Goal: Register for event/course

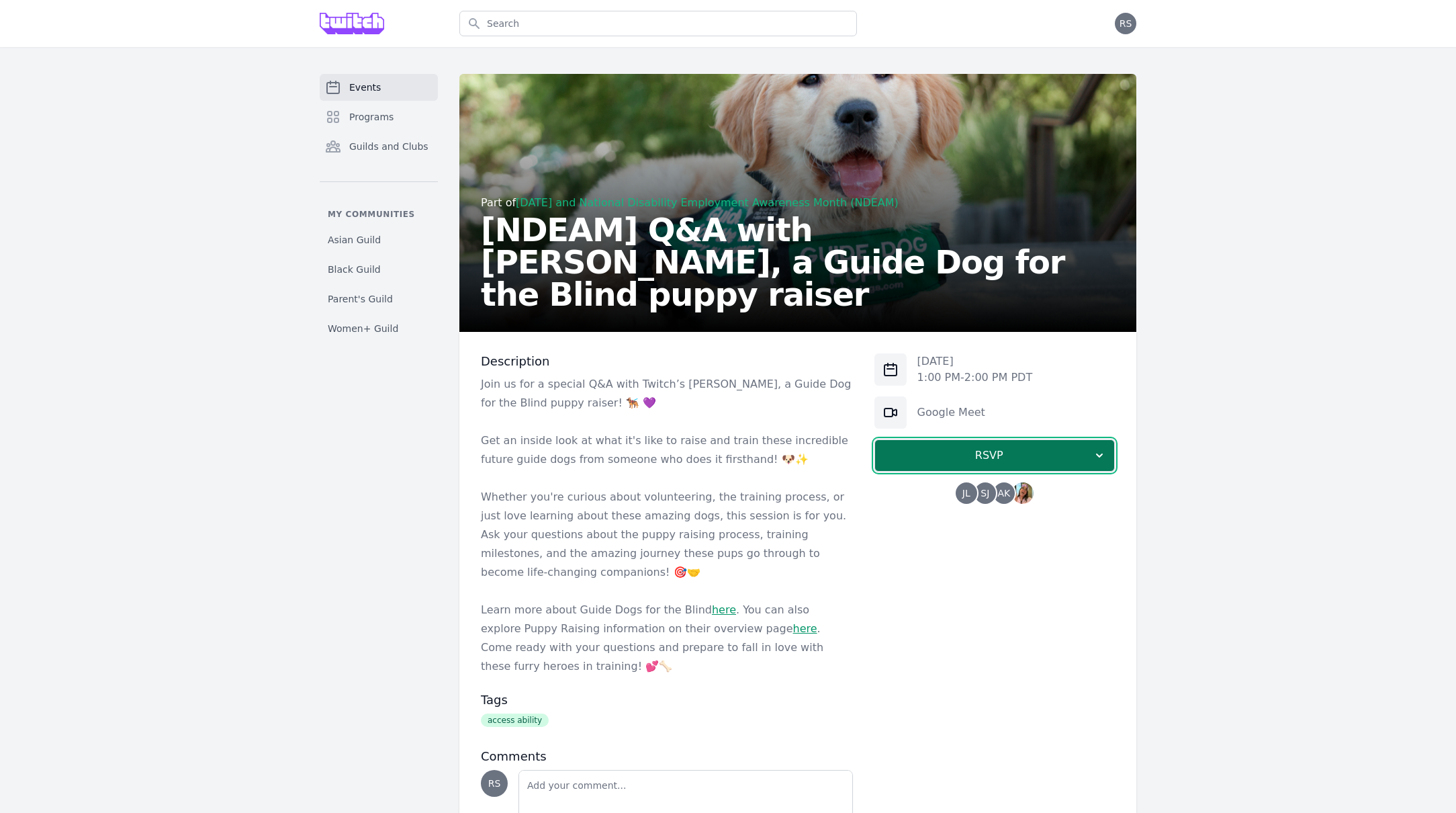
click at [1060, 458] on span "RSVP" at bounding box center [989, 456] width 207 height 16
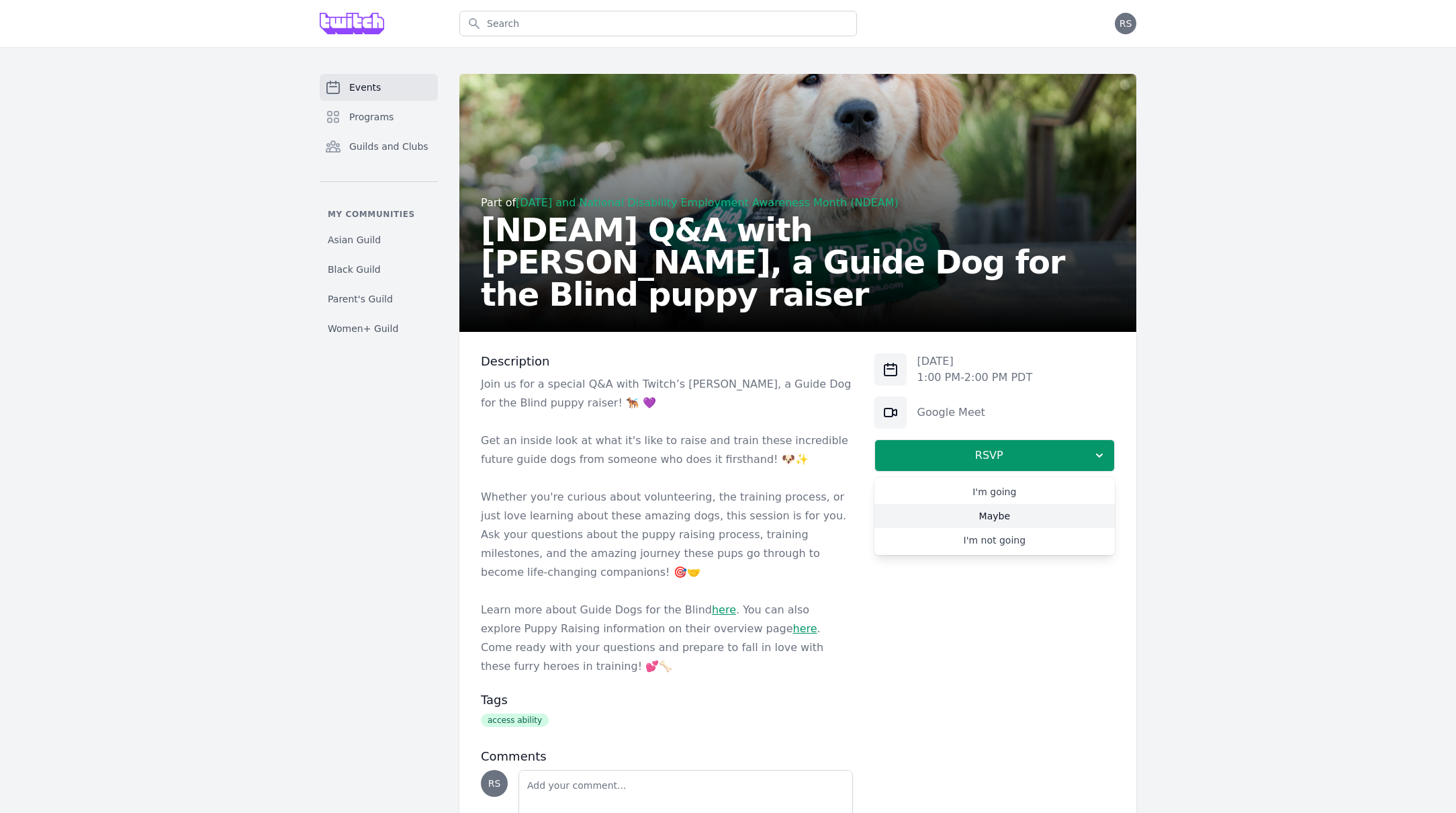
click at [992, 520] on link "Maybe" at bounding box center [995, 516] width 240 height 24
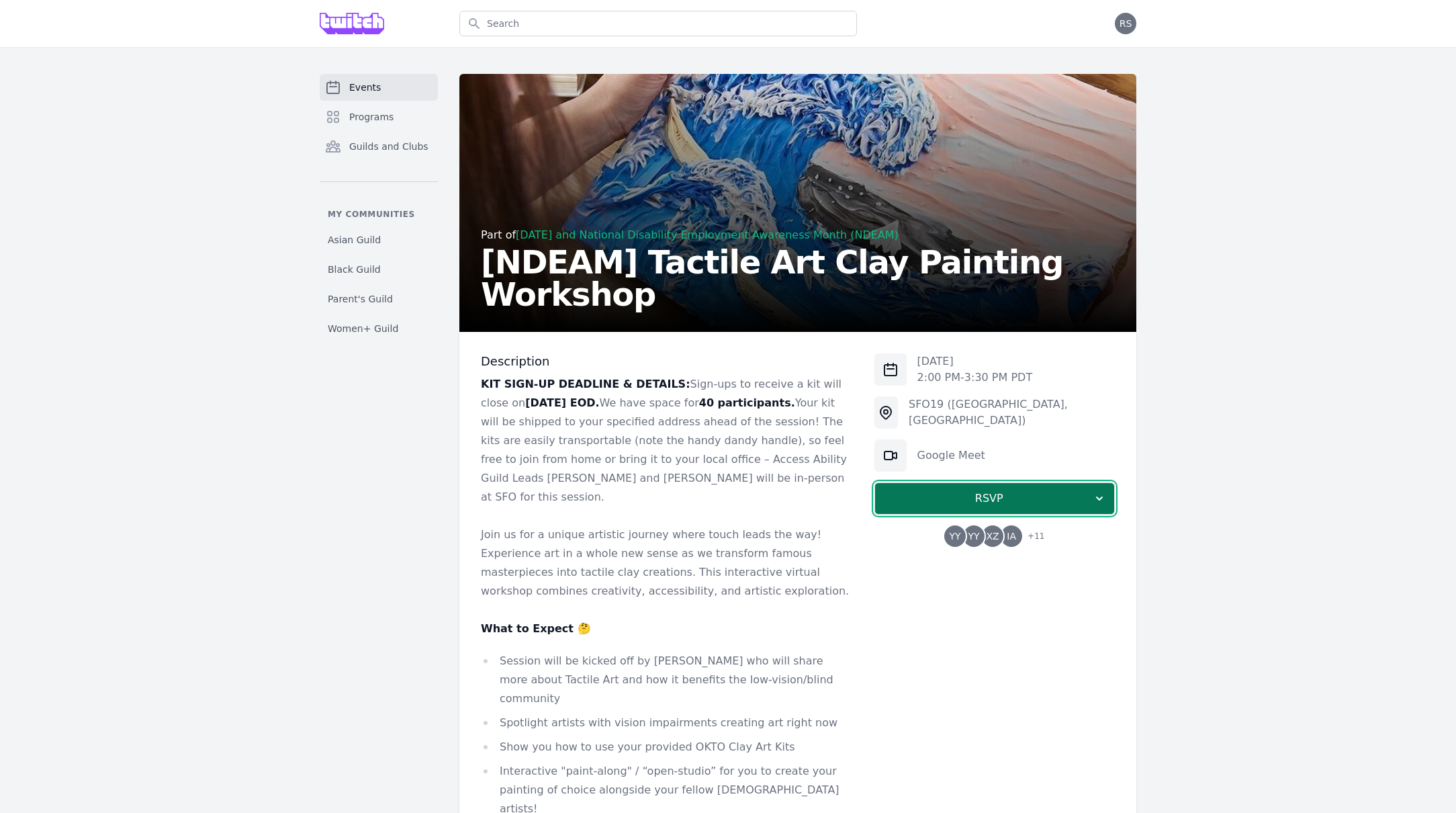
click at [953, 497] on span "RSVP" at bounding box center [989, 498] width 207 height 16
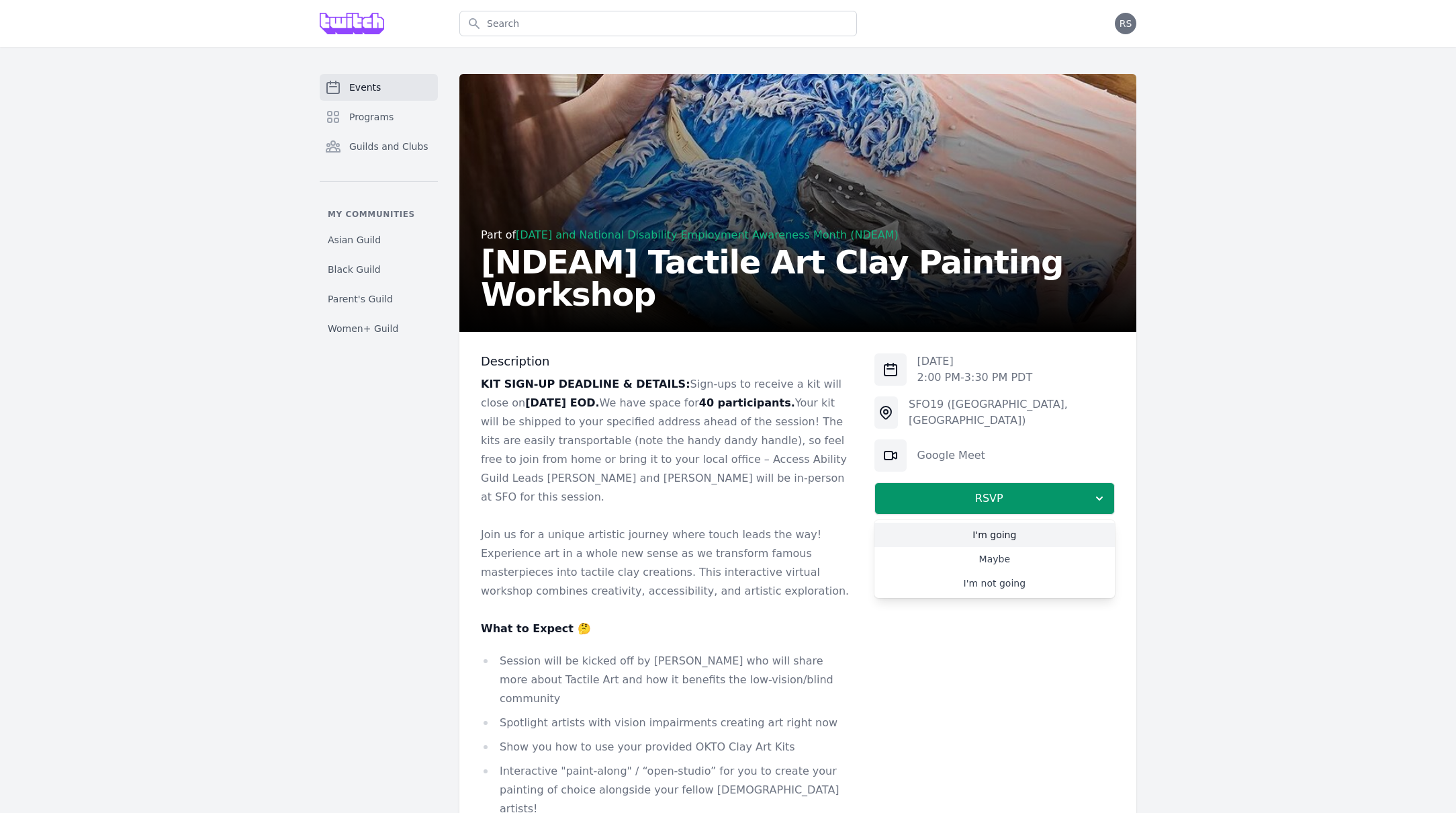
click at [977, 537] on link "I'm going" at bounding box center [995, 534] width 240 height 24
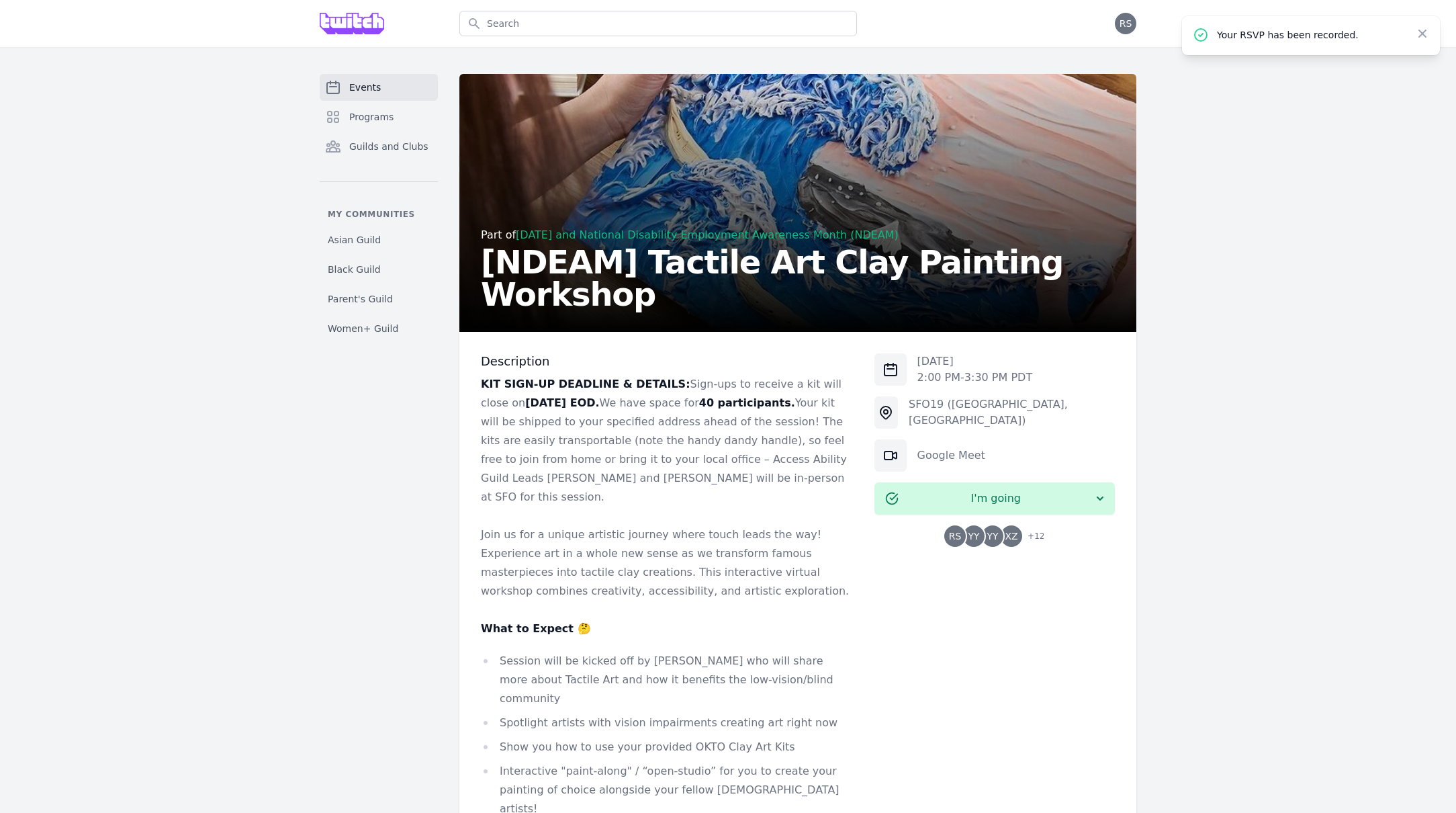
scroll to position [1084, 0]
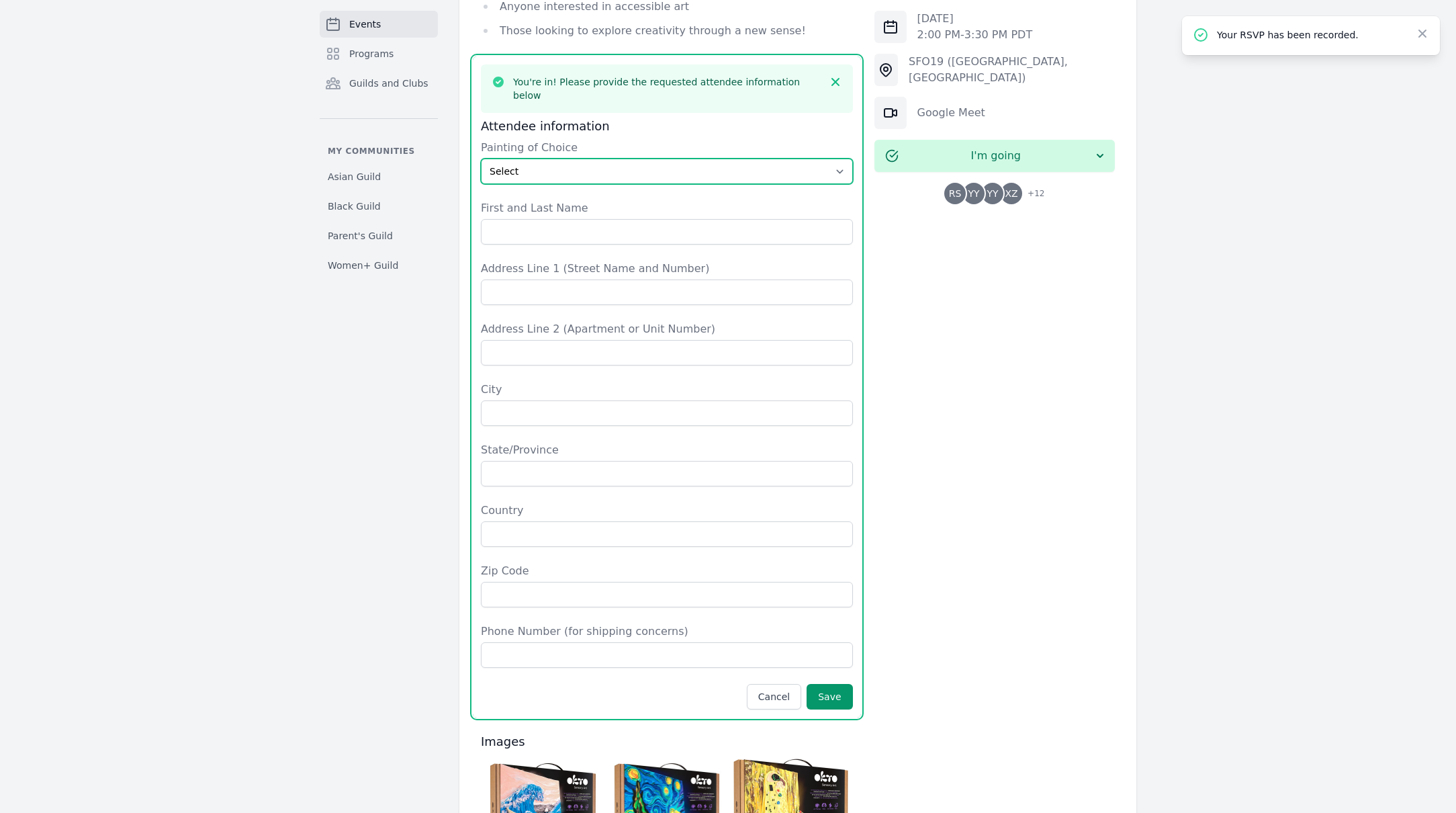
click at [531, 158] on select "Select The Great Wave off Kanagawa Starry Night Sunflowers The Kiss" at bounding box center [667, 171] width 372 height 26
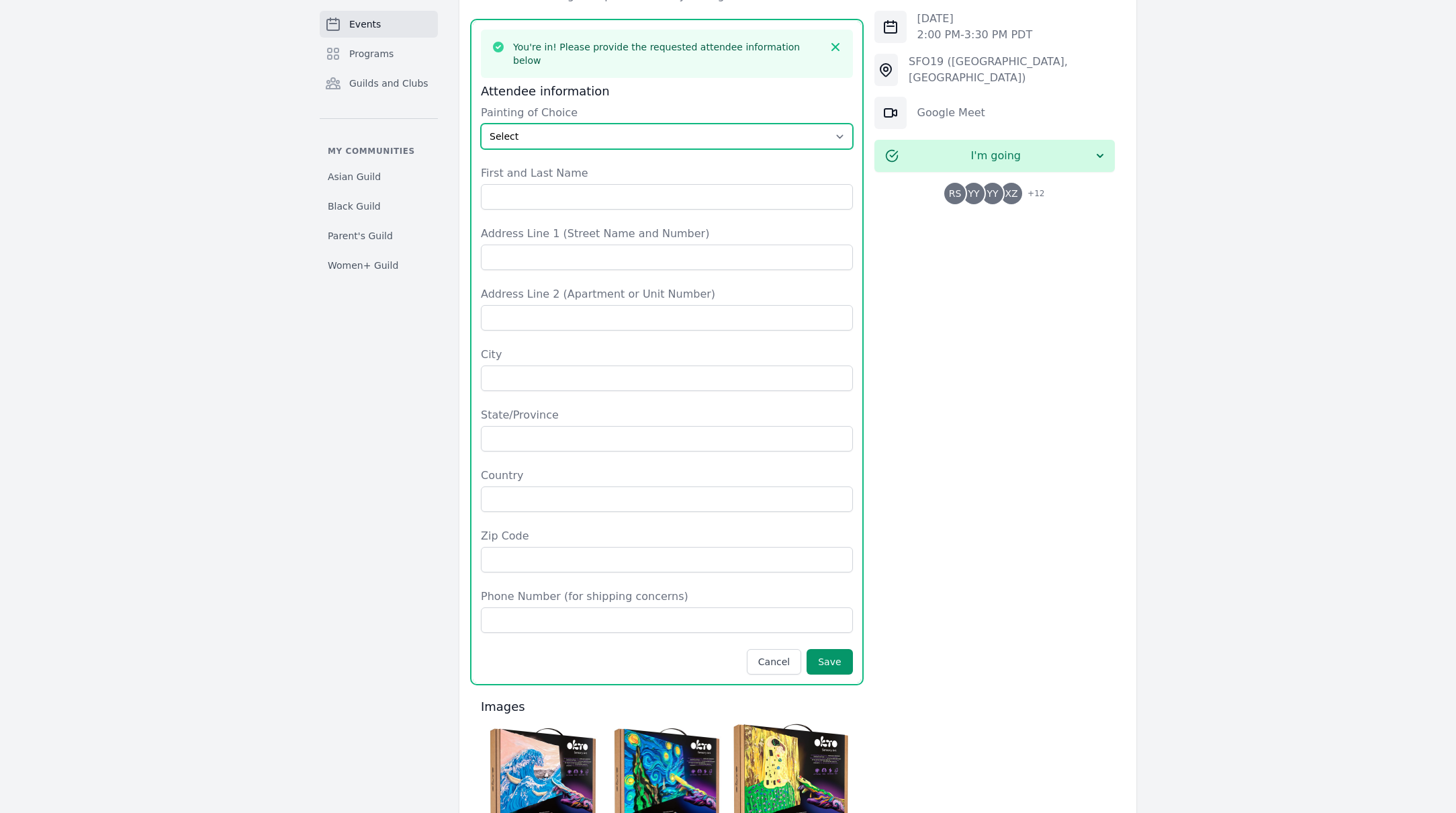
scroll to position [952, 0]
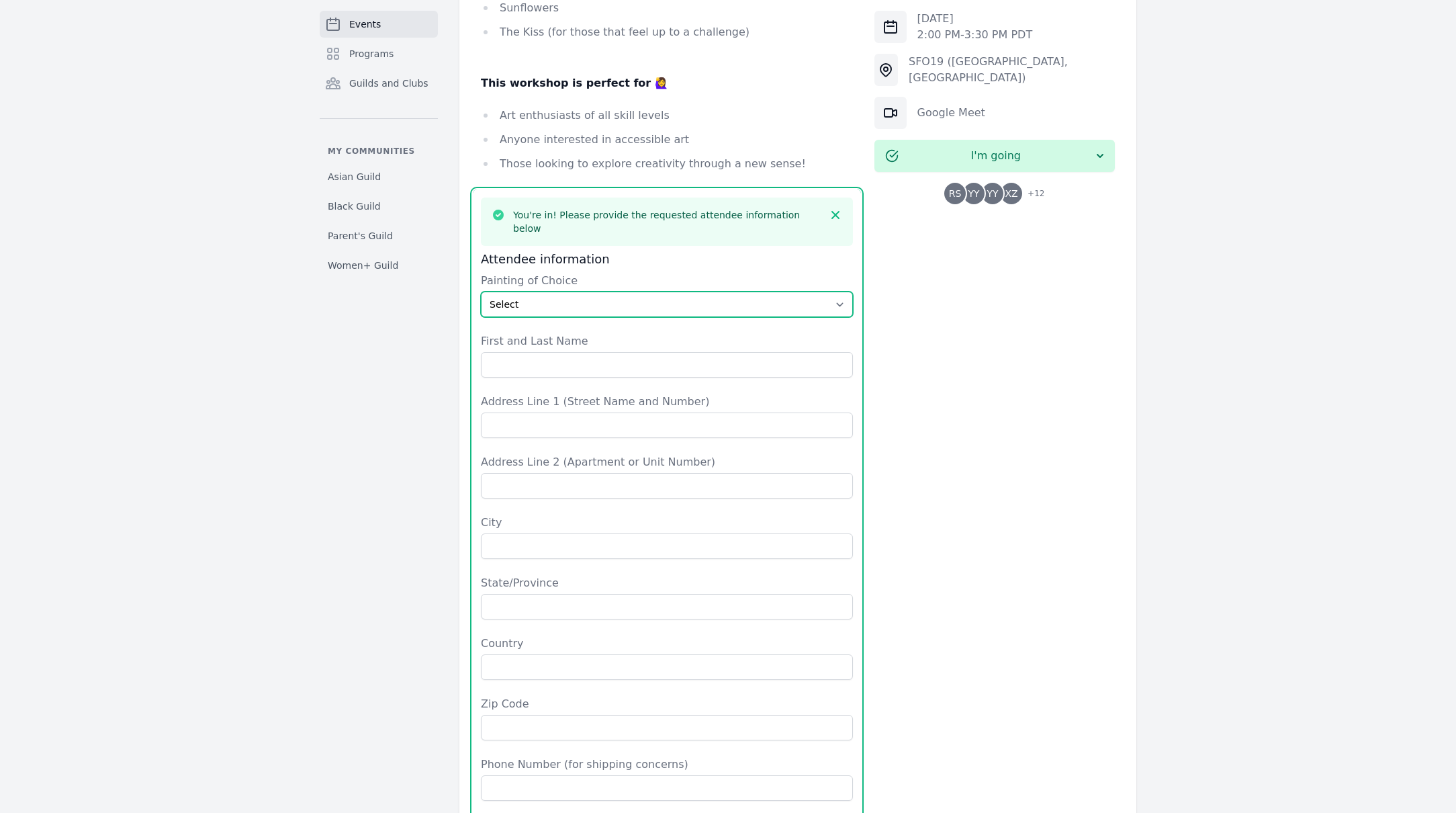
click at [544, 292] on select "Select The Great Wave off Kanagawa Starry Night Sunflowers The Kiss" at bounding box center [667, 304] width 372 height 26
select select "The Great Wave off [GEOGRAPHIC_DATA]"
click at [481, 292] on select "Select The Great Wave off Kanagawa Starry Night Sunflowers The Kiss" at bounding box center [667, 304] width 372 height 26
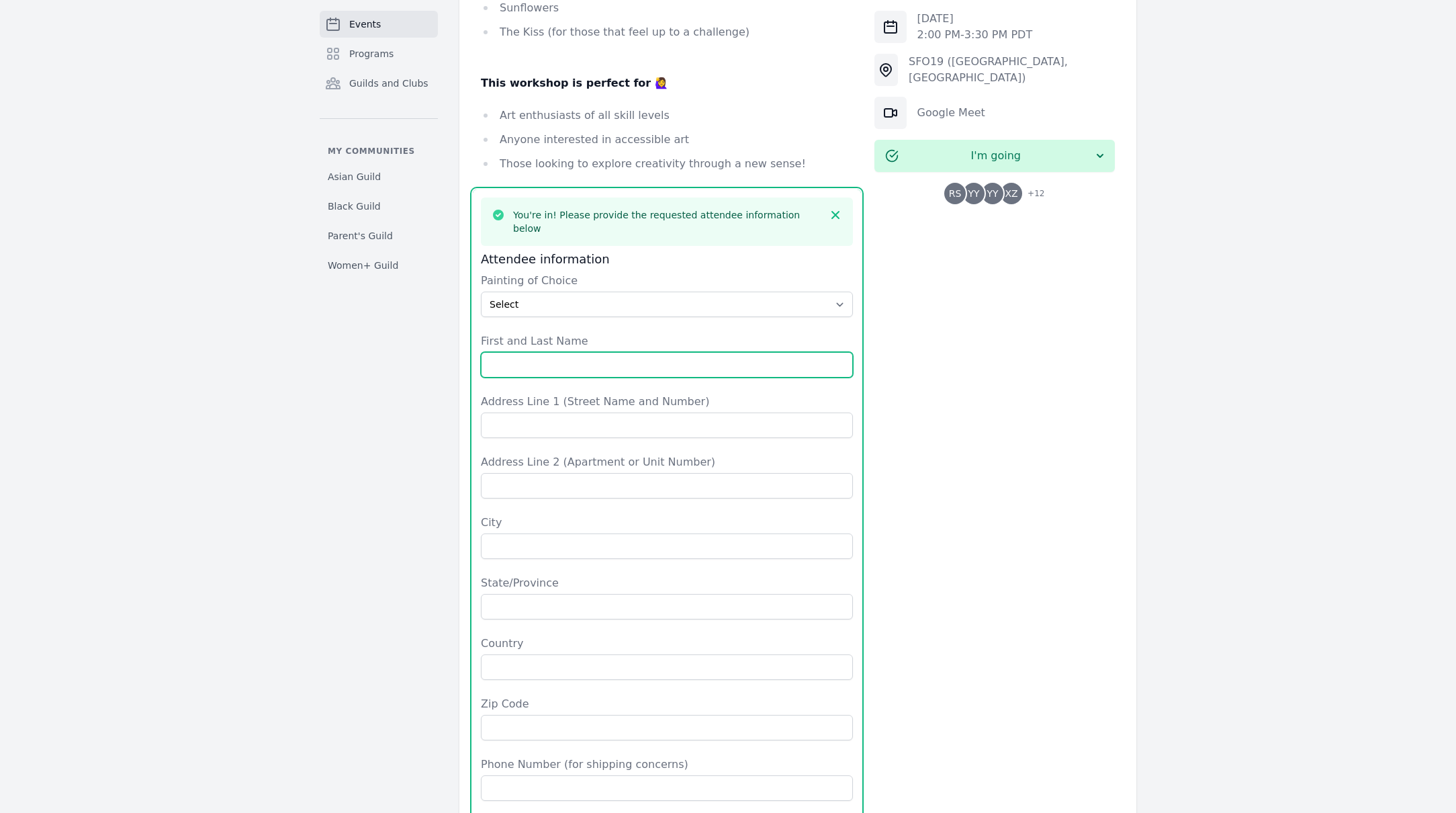
click at [567, 352] on input "First and Last Name" at bounding box center [667, 365] width 372 height 26
type input "[PERSON_NAME]"
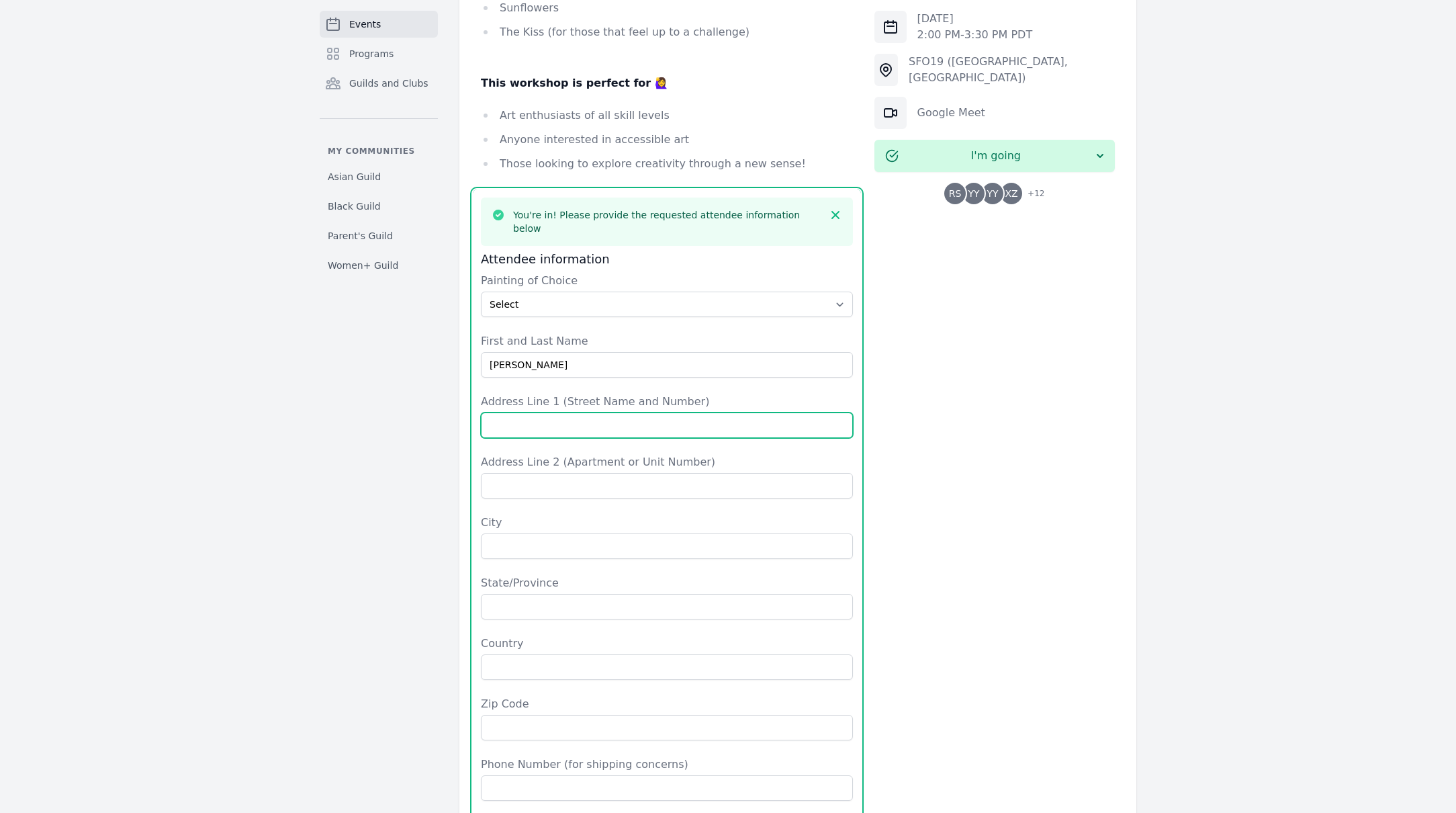
click at [553, 413] on input "Address Line 1 (Street Name and Number)" at bounding box center [667, 425] width 372 height 26
type input "[STREET_ADDRESS]"
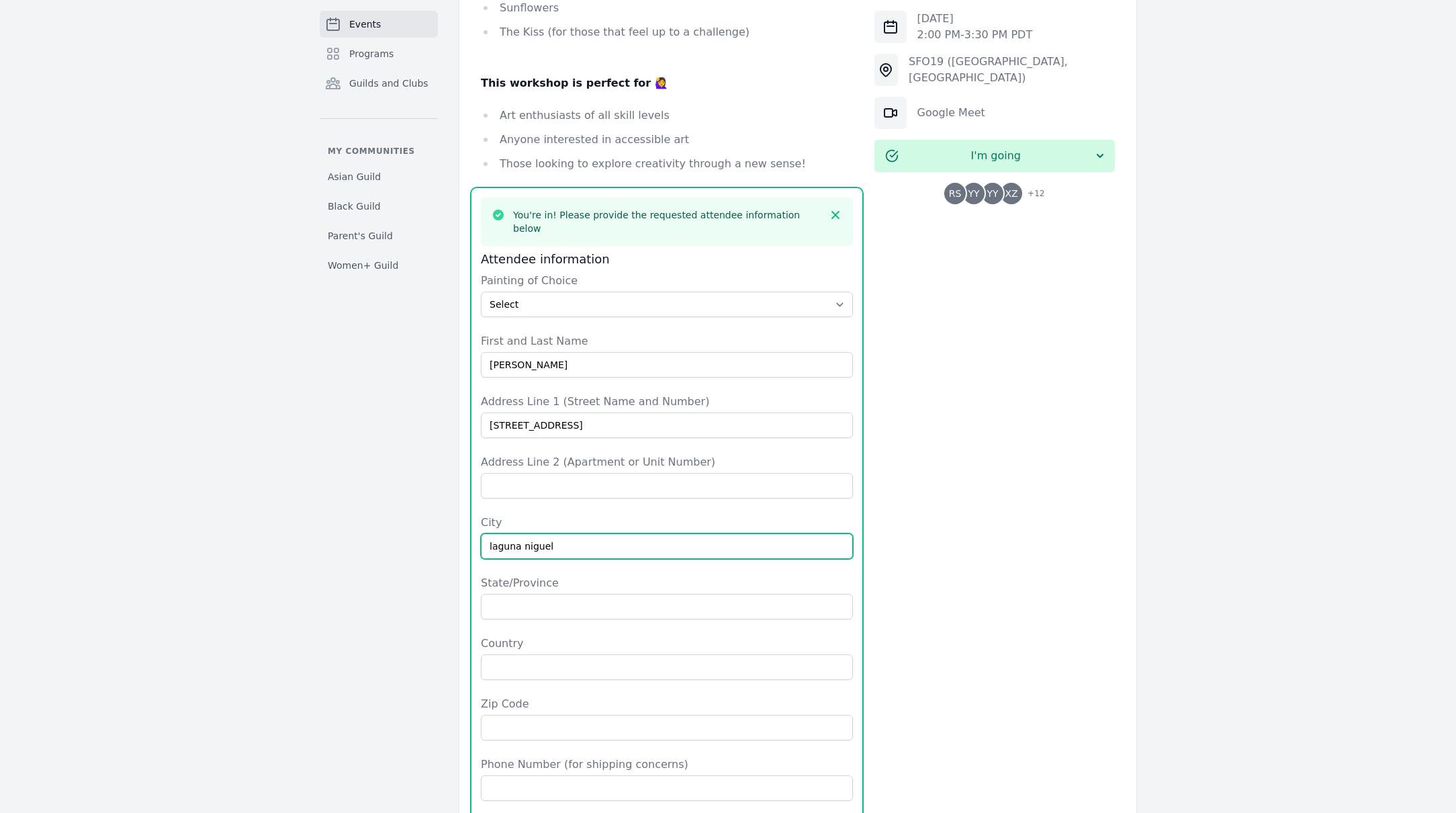
type input "laguna niguel"
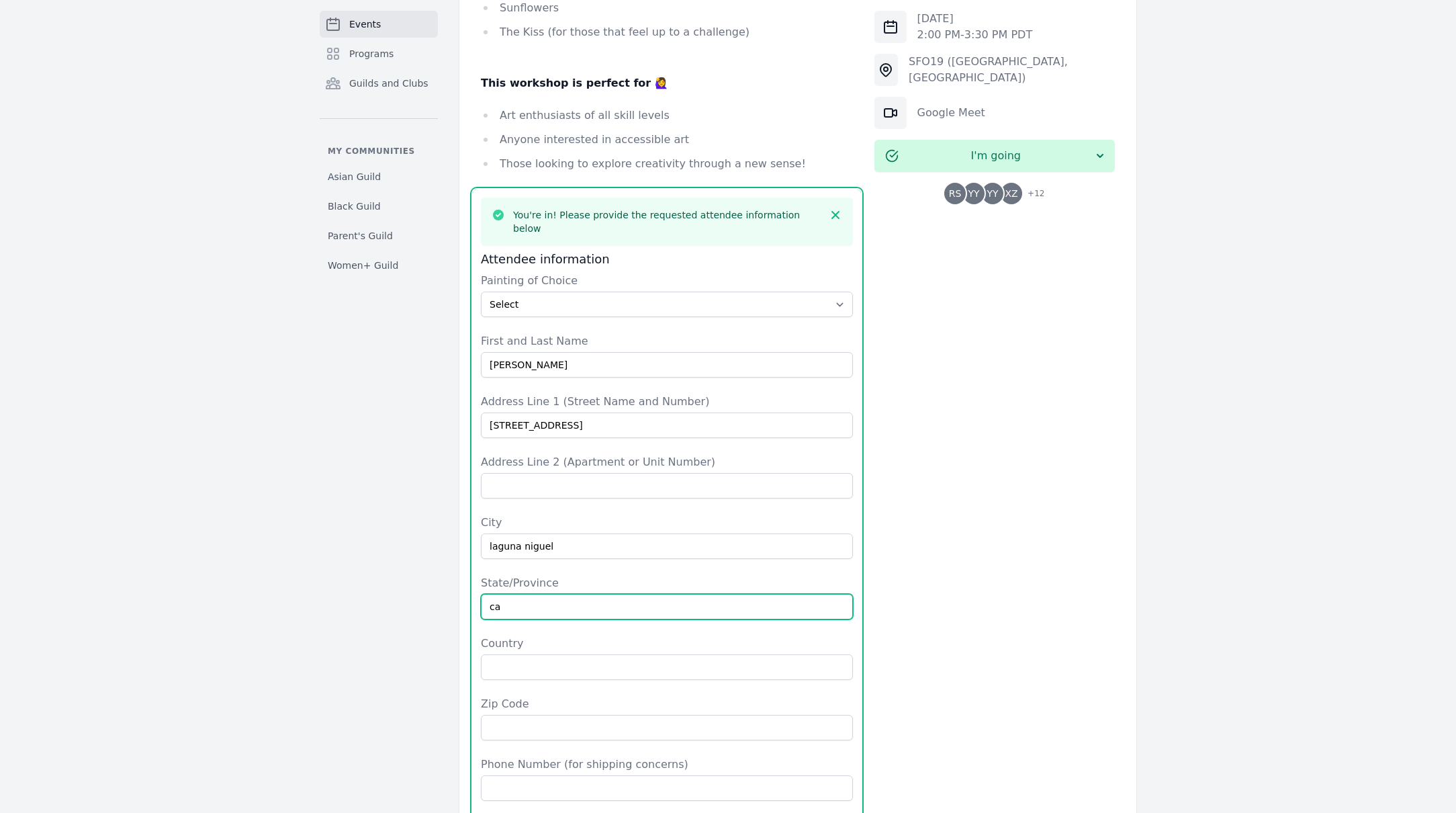
type input "ca"
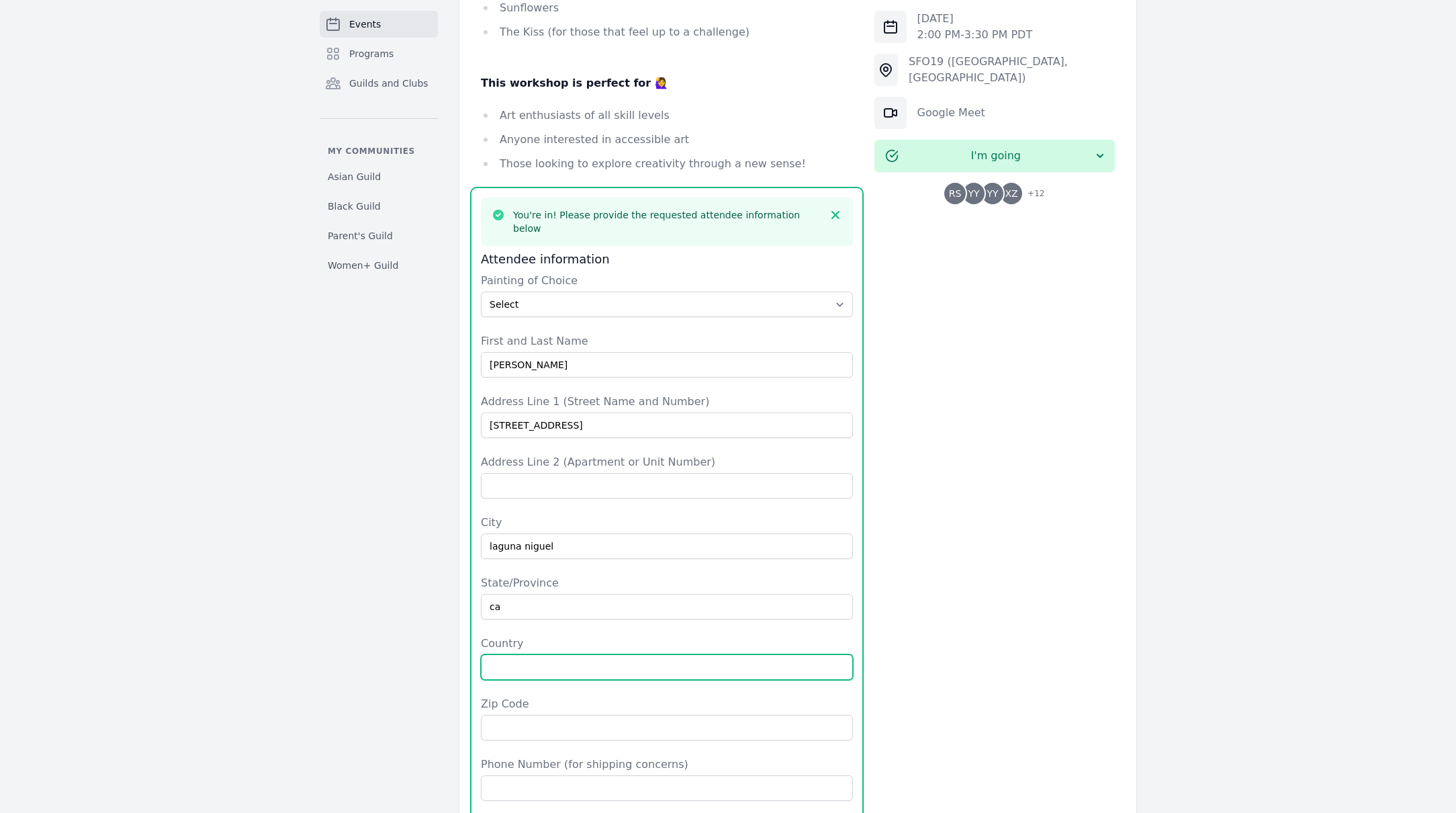
type input "9"
type input "usa"
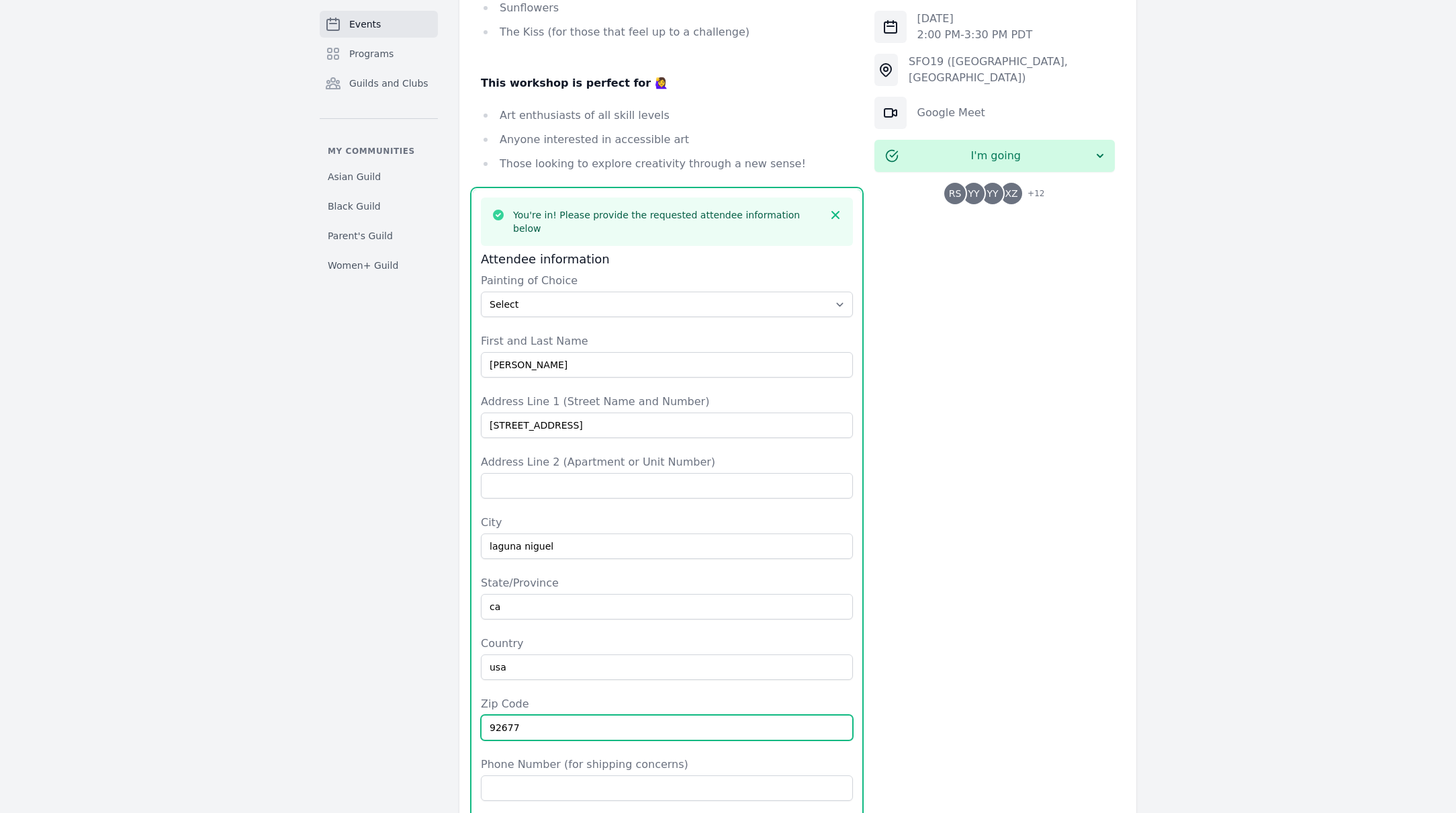
type input "92677"
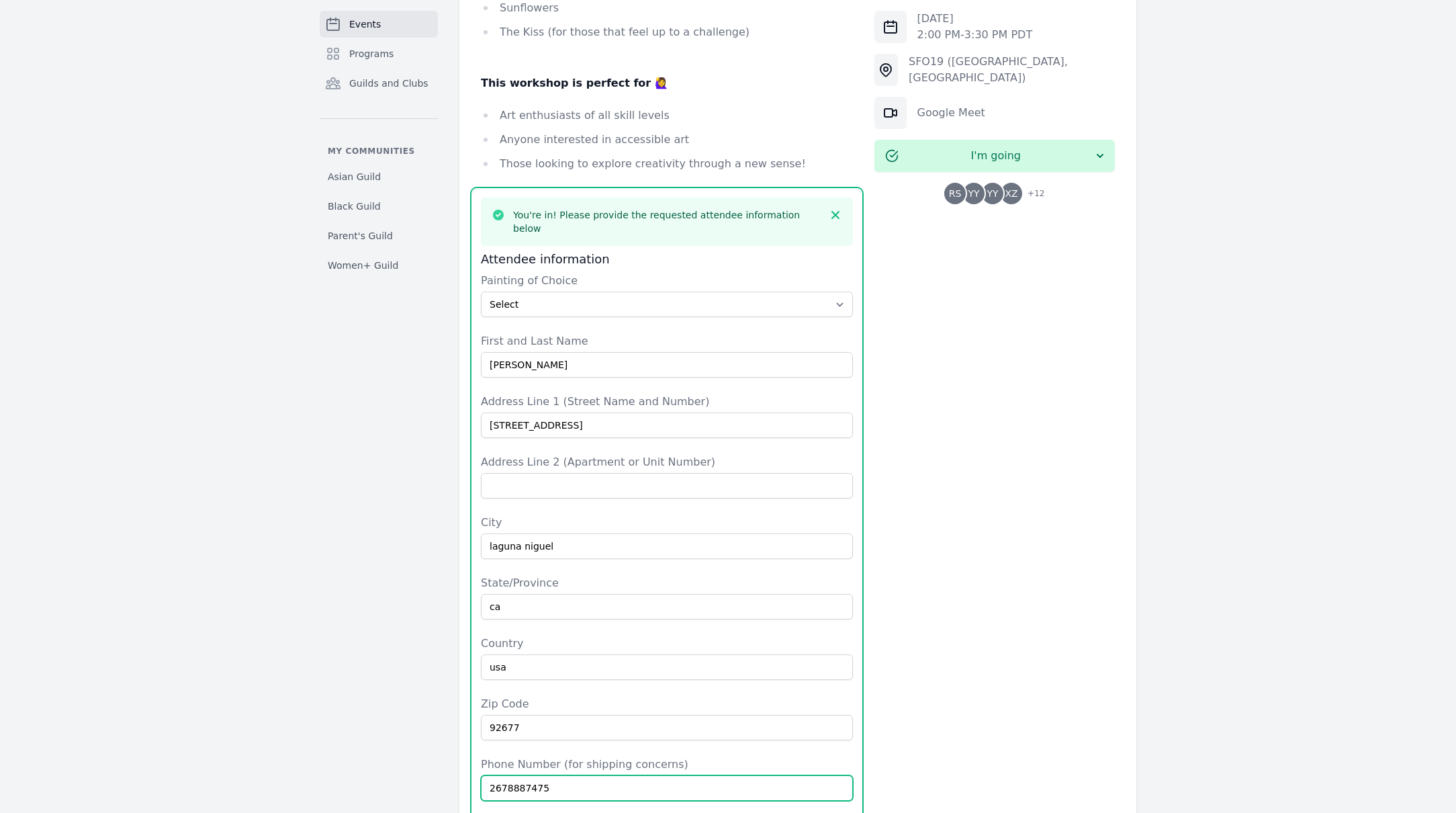
type input "2678887475"
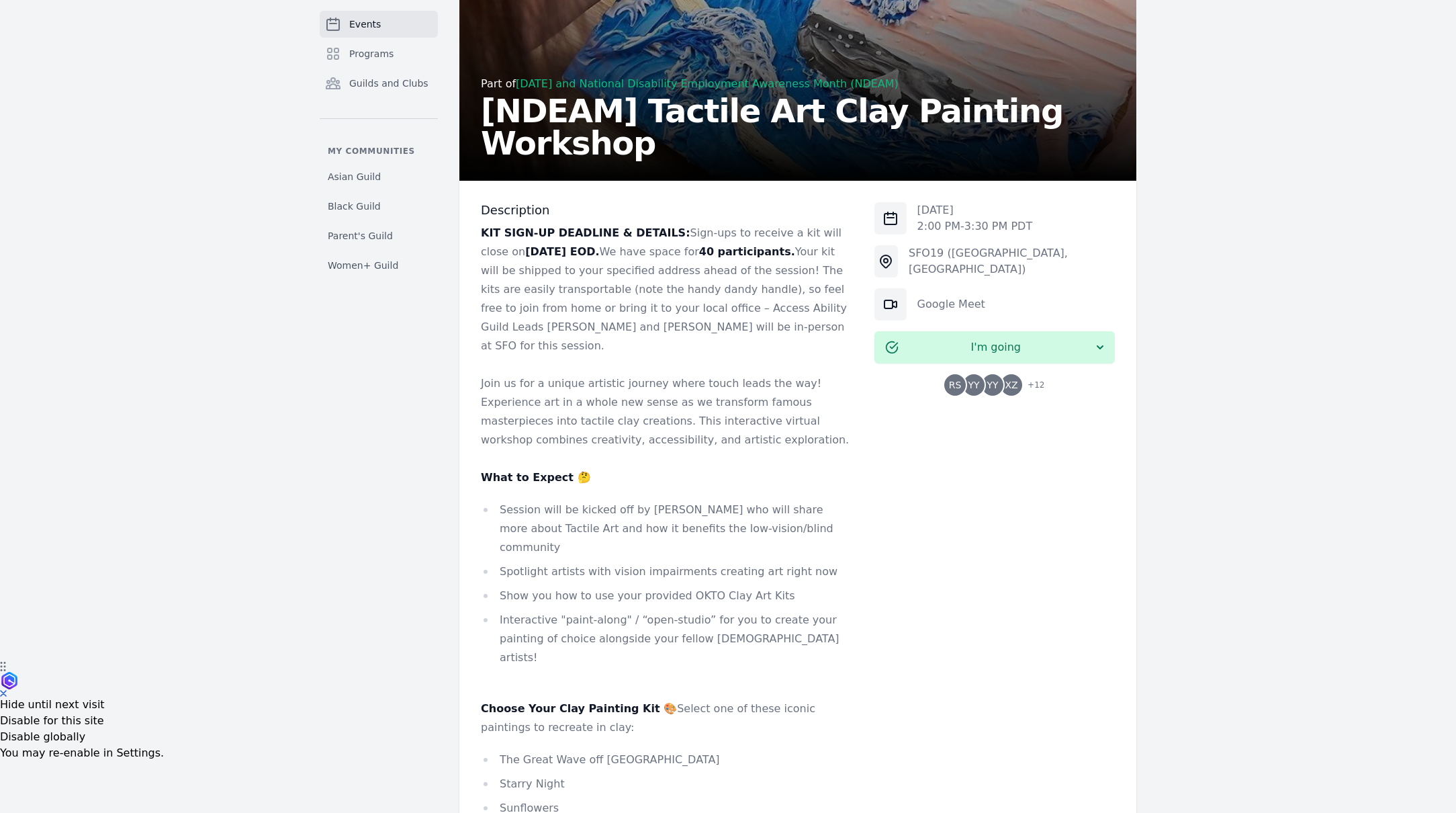
scroll to position [279, 0]
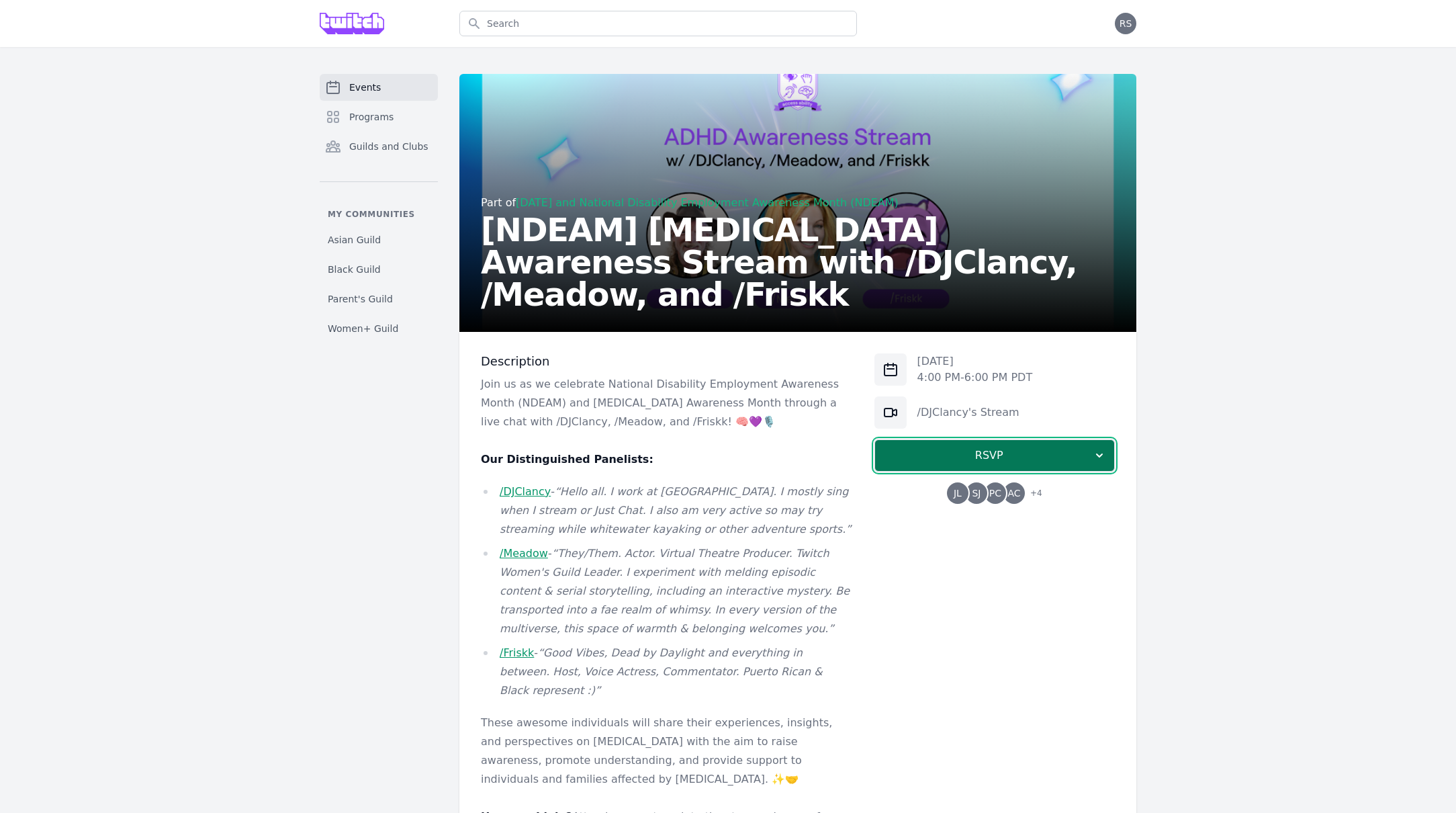
click at [1009, 452] on span "RSVP" at bounding box center [989, 456] width 207 height 16
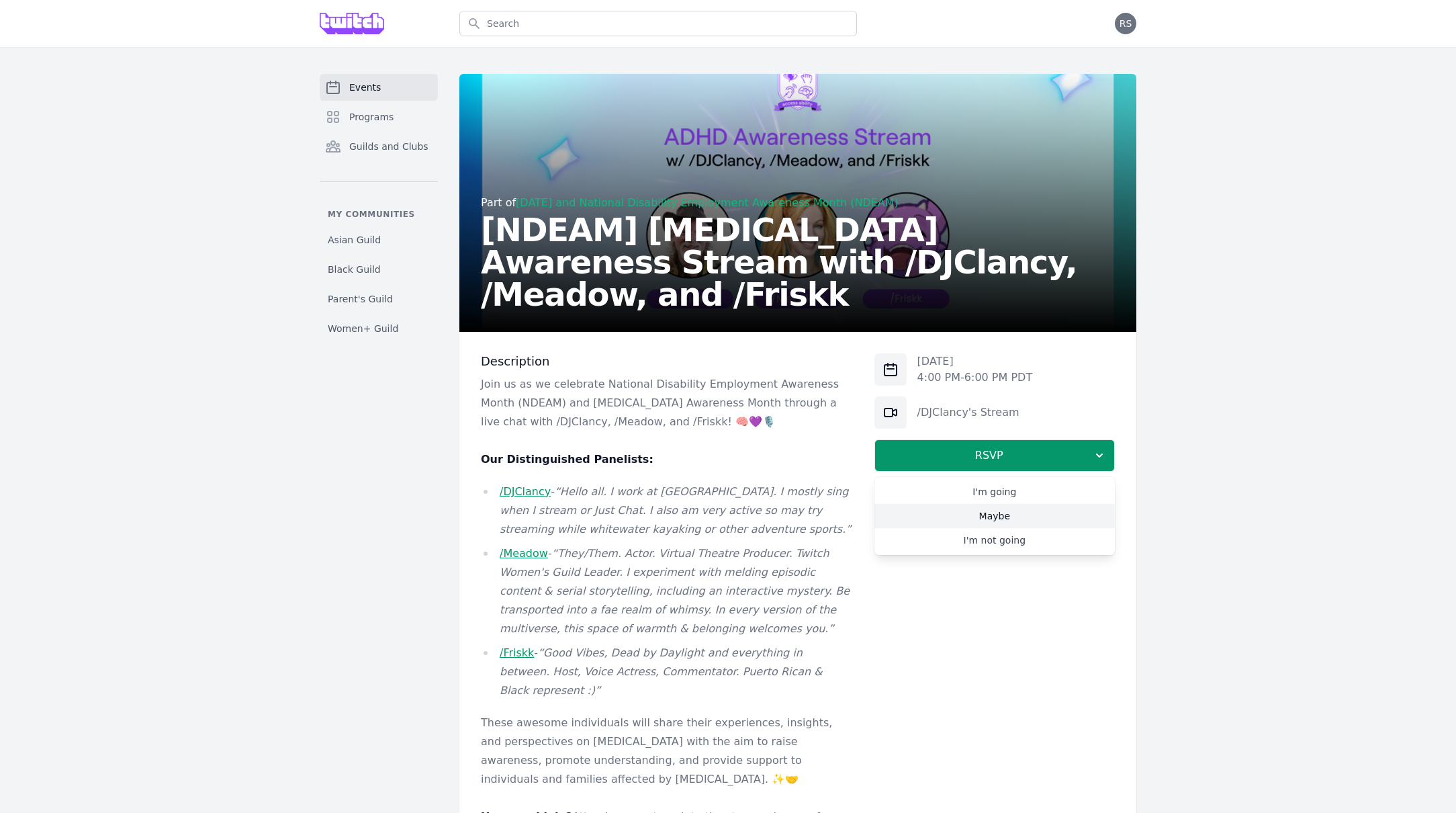
click at [973, 520] on link "Maybe" at bounding box center [995, 516] width 240 height 24
